Goal: Check status: Check status

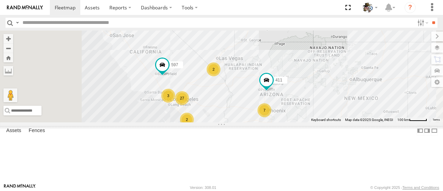
drag, startPoint x: 253, startPoint y: 113, endPoint x: 339, endPoint y: 115, distance: 86.2
click at [339, 115] on div "484 597 27 7 3 411 2 2" at bounding box center [221, 75] width 443 height 91
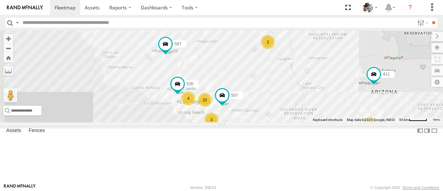
drag, startPoint x: 281, startPoint y: 109, endPoint x: 309, endPoint y: 97, distance: 30.6
click at [309, 97] on div "484 597 411 22 7 530 4 3 2 443 567" at bounding box center [221, 75] width 443 height 91
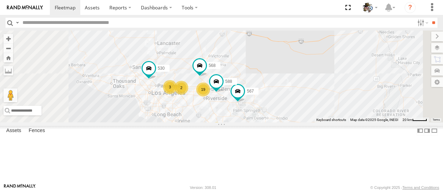
drag, startPoint x: 326, startPoint y: 126, endPoint x: 334, endPoint y: 102, distance: 25.4
click at [334, 102] on div "484 597 411 530 443 567 19 3 588 568 2 2 2" at bounding box center [221, 75] width 443 height 91
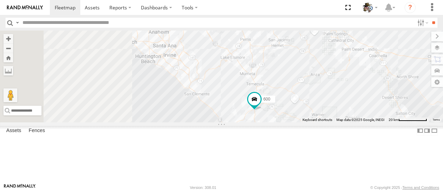
drag, startPoint x: 300, startPoint y: 116, endPoint x: 364, endPoint y: 28, distance: 108.2
click at [364, 28] on body at bounding box center [221, 95] width 443 height 191
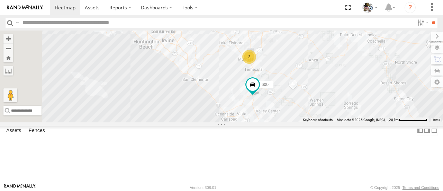
drag, startPoint x: 303, startPoint y: 86, endPoint x: 286, endPoint y: 52, distance: 38.7
click at [286, 52] on div "484 597 411 530 443 567 588 568 600 508 457 483 19 2 2" at bounding box center [221, 75] width 443 height 91
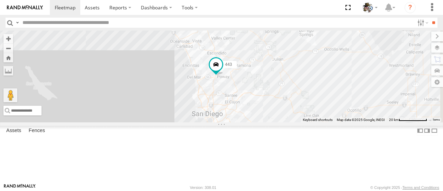
drag, startPoint x: 365, startPoint y: 110, endPoint x: 340, endPoint y: 71, distance: 46.4
click at [340, 71] on div "484 597 411 530 443 567 588 568 600 508 457 483 19 2 2" at bounding box center [221, 75] width 443 height 91
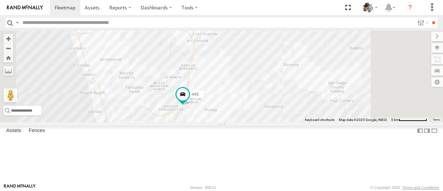
drag, startPoint x: 325, startPoint y: 76, endPoint x: 295, endPoint y: 158, distance: 87.6
click at [293, 122] on div "484 597 411 530 443 567 588 568 600 508 457 483" at bounding box center [221, 75] width 443 height 91
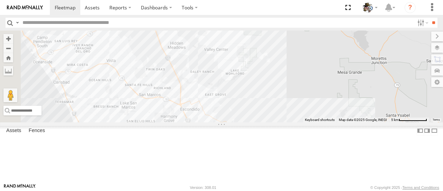
drag, startPoint x: 296, startPoint y: 65, endPoint x: 330, endPoint y: 164, distance: 104.6
click at [330, 122] on div "484 597 411 530 443 567 588 568 600 508 457 483" at bounding box center [221, 75] width 443 height 91
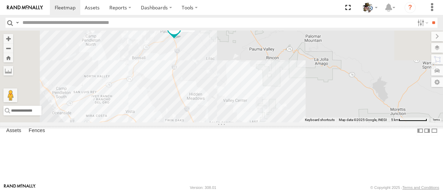
drag, startPoint x: 268, startPoint y: 107, endPoint x: 285, endPoint y: 155, distance: 50.9
click at [285, 122] on div "484 597 411 530 443 567 588 568 600 508 457 483" at bounding box center [221, 75] width 443 height 91
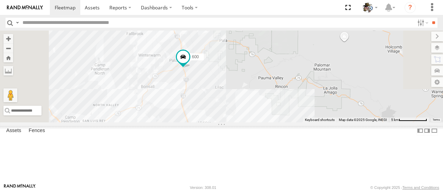
drag, startPoint x: 336, startPoint y: 95, endPoint x: 344, endPoint y: 133, distance: 38.4
click at [343, 122] on div "484 597 411 530 443 567 588 568 600 508 457 483" at bounding box center [221, 75] width 443 height 91
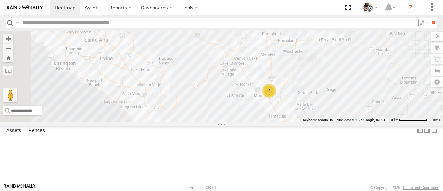
drag, startPoint x: 267, startPoint y: 83, endPoint x: 323, endPoint y: 155, distance: 91.0
click at [325, 122] on div "484 597 411 530 443 567 588 568 600 508 457 483 2" at bounding box center [221, 75] width 443 height 91
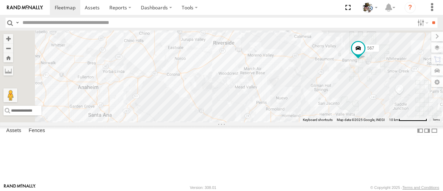
drag, startPoint x: 294, startPoint y: 102, endPoint x: 286, endPoint y: 166, distance: 64.6
click at [296, 122] on div "484 597 411 530 443 567 588 568 600 508 457 483 2" at bounding box center [221, 75] width 443 height 91
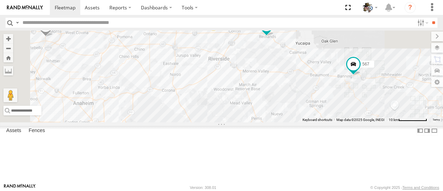
drag, startPoint x: 257, startPoint y: 134, endPoint x: 249, endPoint y: 171, distance: 37.1
click at [249, 122] on div "484 597 411 530 443 567 588 568 600 508 457 483 2 19 427 565" at bounding box center [221, 75] width 443 height 91
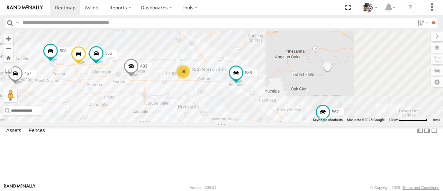
drag, startPoint x: 308, startPoint y: 99, endPoint x: 278, endPoint y: 126, distance: 40.2
click at [278, 122] on div "484 597 411 530 443 567 588 568 600 508 457 483 2 19 427 565" at bounding box center [221, 75] width 443 height 91
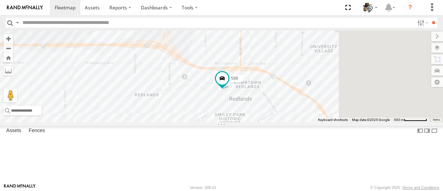
drag, startPoint x: 382, startPoint y: 111, endPoint x: 307, endPoint y: 127, distance: 77.0
click at [307, 122] on div "484 597 411 530 443 567 588 568 600 508 457 483 427 565 509" at bounding box center [221, 75] width 443 height 91
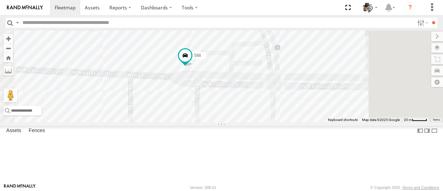
drag, startPoint x: 319, startPoint y: 121, endPoint x: 266, endPoint y: 127, distance: 53.3
click at [266, 122] on div "484 597 411 530 443 567 588 568 600 508 457 483 427 565 509" at bounding box center [221, 75] width 443 height 91
click at [189, 63] on span at bounding box center [182, 56] width 12 height 12
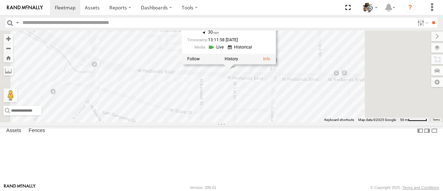
click at [353, 122] on div "484 597 411 530 443 567 588 568 600 508 457 483 427 565 509 588 Rialto SBDO 34.…" at bounding box center [221, 75] width 443 height 91
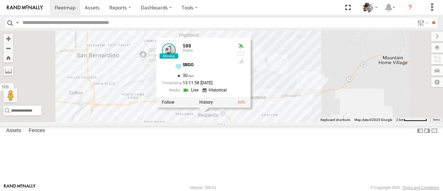
click at [385, 120] on div "484 597 411 530 443 567 588 568 600 508 457 483 427 565 509 588 Rialto SBDO 34.…" at bounding box center [221, 75] width 443 height 91
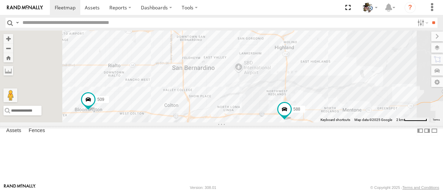
drag, startPoint x: 253, startPoint y: 136, endPoint x: 348, endPoint y: 150, distance: 96.4
click at [348, 122] on div "484 597 411 530 443 567 588 568 600 508 457 483 427 565 509" at bounding box center [221, 75] width 443 height 91
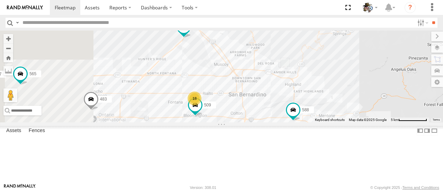
drag, startPoint x: 282, startPoint y: 131, endPoint x: 295, endPoint y: 139, distance: 15.4
click at [309, 122] on div "484 597 411 530 443 567 588 568 600 508 457 483 427 565 509 18" at bounding box center [221, 75] width 443 height 91
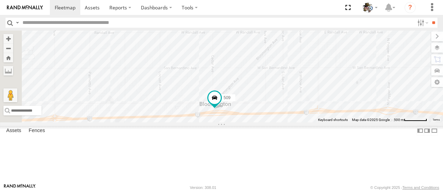
drag, startPoint x: 304, startPoint y: 138, endPoint x: 325, endPoint y: 99, distance: 43.7
click at [325, 99] on div "484 597 411 530 443 567 588 568 600 508 457 483 427 565 509 17 553" at bounding box center [221, 75] width 443 height 91
click at [221, 104] on span at bounding box center [214, 97] width 12 height 12
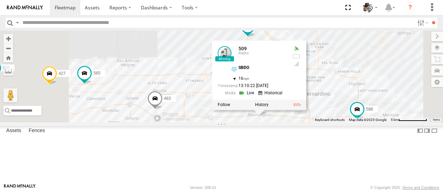
click at [260, 78] on div "484 597 411 530 443 567 588 568 600 508 457 483 427 565 509 509 Rialto SBDO 34.…" at bounding box center [221, 75] width 443 height 91
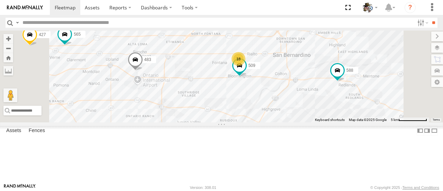
drag, startPoint x: 269, startPoint y: 80, endPoint x: 248, endPoint y: 40, distance: 44.7
click at [248, 40] on div "484 597 411 530 443 567 588 568 600 508 457 483 427 565 509 18" at bounding box center [221, 75] width 443 height 91
click at [0, 0] on div "507" at bounding box center [0, 0] width 0 height 0
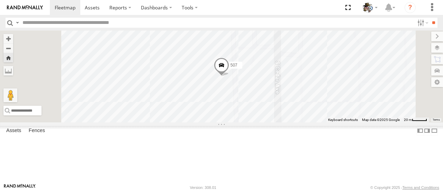
click at [229, 76] on span at bounding box center [221, 66] width 15 height 19
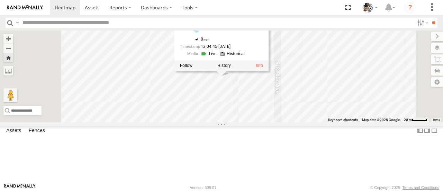
click at [218, 57] on link at bounding box center [210, 54] width 18 height 7
click at [402, 122] on div "507 507 Rialto ABS RIALTO 34.09849 , -117.39742 0 13:04:45 09/22/2025" at bounding box center [221, 75] width 443 height 91
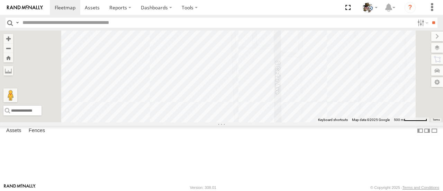
scroll to position [0, 0]
